Goal: Navigation & Orientation: Find specific page/section

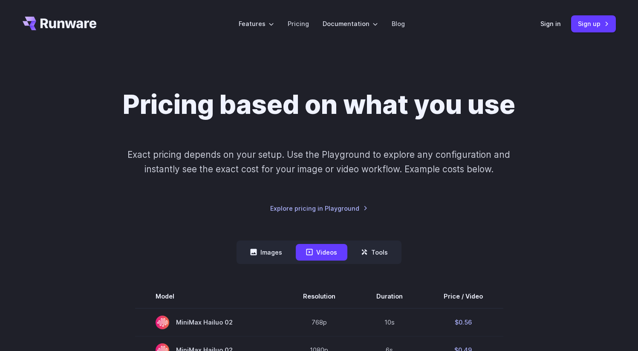
click at [52, 23] on icon "Go to /" at bounding box center [60, 24] width 74 height 14
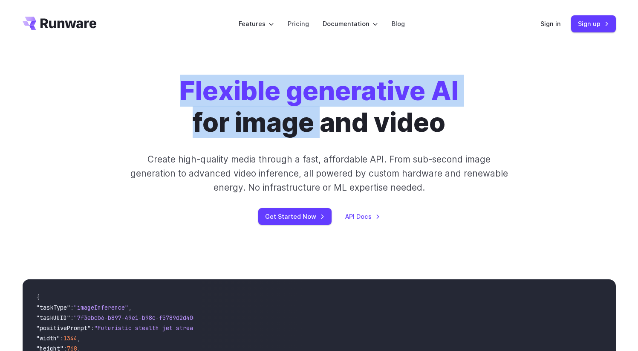
drag, startPoint x: 162, startPoint y: 86, endPoint x: 327, endPoint y: 121, distance: 168.3
click at [327, 121] on div "Flexible generative AI for image and video Create high-quality media through a …" at bounding box center [319, 150] width 475 height 150
copy h1 "Flexible generative AI for image"
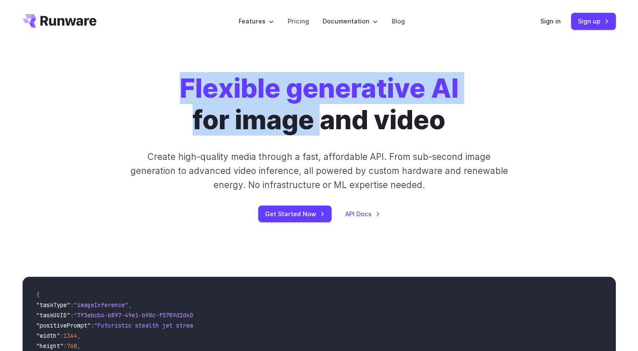
click at [321, 76] on strong "Flexible generative AI" at bounding box center [319, 88] width 279 height 32
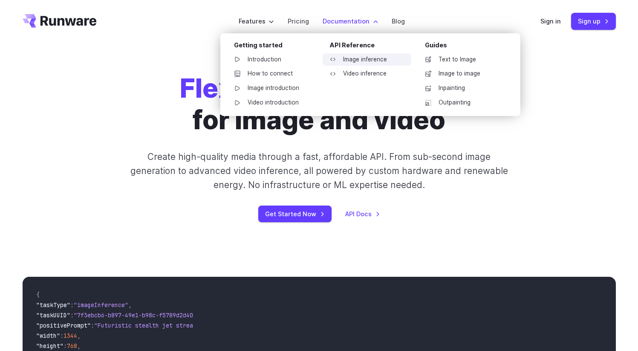
click at [358, 56] on link "Image inference" at bounding box center [367, 59] width 89 height 13
